Goal: Information Seeking & Learning: Find specific fact

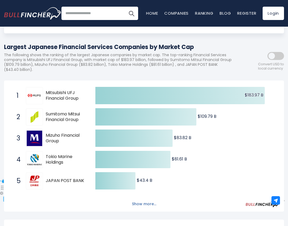
click at [138, 203] on button "Show more..." at bounding box center [144, 204] width 31 height 9
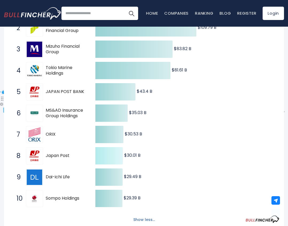
scroll to position [155, 0]
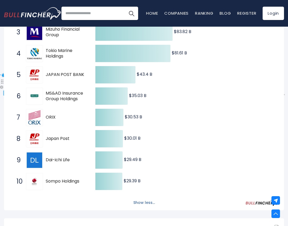
click at [138, 203] on button "Show less..." at bounding box center [144, 203] width 28 height 9
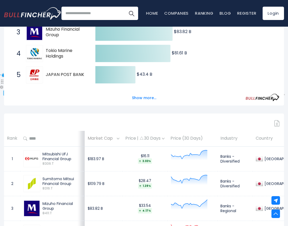
click at [145, 103] on div "Created with Highcharts 12.1.2 $183.97 B ​ $183.97 B $109.79 B ​ $109.79 B $83.…" at bounding box center [144, 39] width 280 height 131
click at [147, 94] on button "Show more..." at bounding box center [144, 98] width 31 height 9
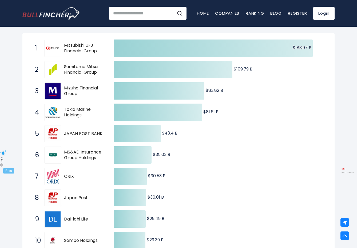
scroll to position [104, 0]
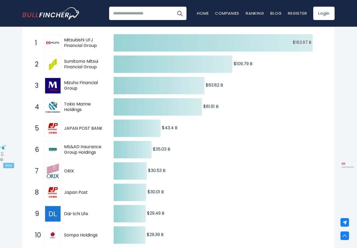
click at [140, 13] on input "search" at bounding box center [147, 13] width 77 height 13
type input "**********"
click at [173, 7] on button "Search" at bounding box center [179, 13] width 13 height 13
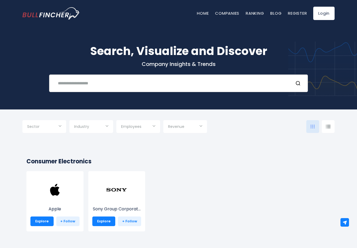
click at [126, 87] on input "text" at bounding box center [172, 83] width 234 height 10
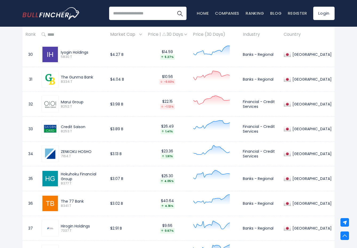
scroll to position [1038, 0]
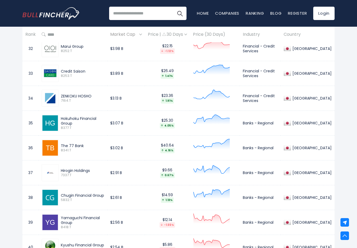
click at [75, 194] on div "Chugin Financial Group" at bounding box center [83, 195] width 44 height 5
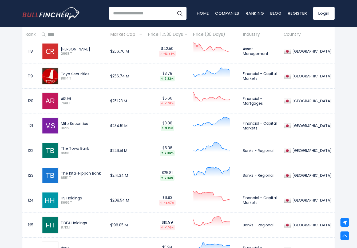
scroll to position [3220, 0]
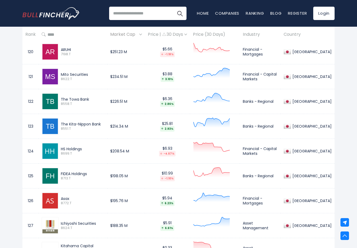
click at [133, 14] on input "search" at bounding box center [147, 13] width 77 height 13
type input "**********"
click at [173, 7] on button "Search" at bounding box center [179, 13] width 13 height 13
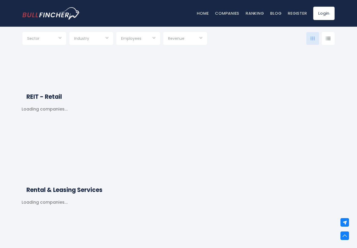
scroll to position [2528, 0]
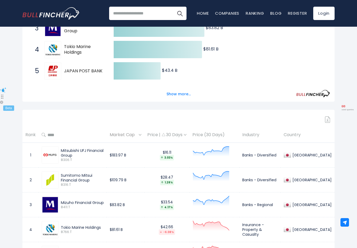
scroll to position [210, 0]
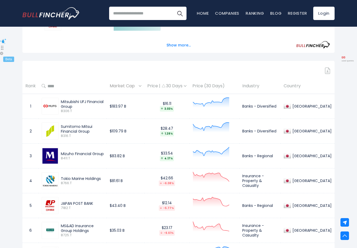
click at [128, 107] on td "$183.97 B" at bounding box center [126, 106] width 38 height 25
click at [85, 103] on div "Mitsubishi UFJ Financial Group" at bounding box center [82, 104] width 43 height 10
click at [135, 110] on td "$183.97 B" at bounding box center [126, 106] width 38 height 25
click at [111, 102] on td "$183.97 B" at bounding box center [126, 106] width 38 height 25
click at [131, 86] on span "Market Cap" at bounding box center [124, 86] width 28 height 8
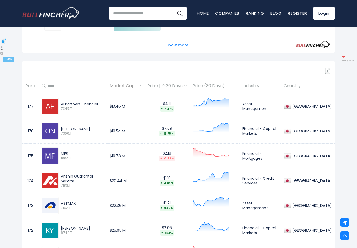
click at [131, 86] on span "Market Cap" at bounding box center [124, 86] width 28 height 8
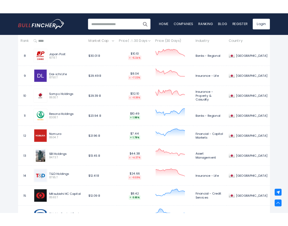
scroll to position [0, 0]
